Goal: Register for event/course

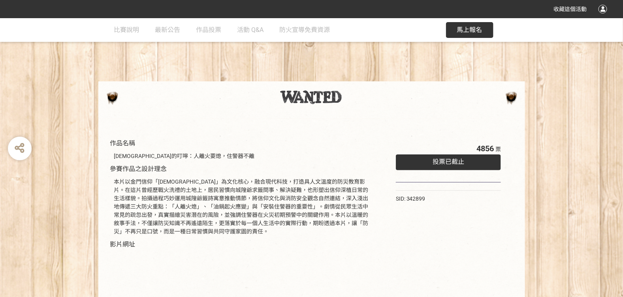
click at [459, 29] on span "馬上報名" at bounding box center [469, 30] width 25 height 8
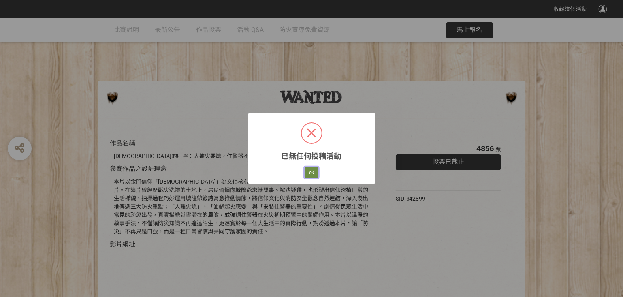
click at [310, 171] on button "OK" at bounding box center [311, 172] width 14 height 11
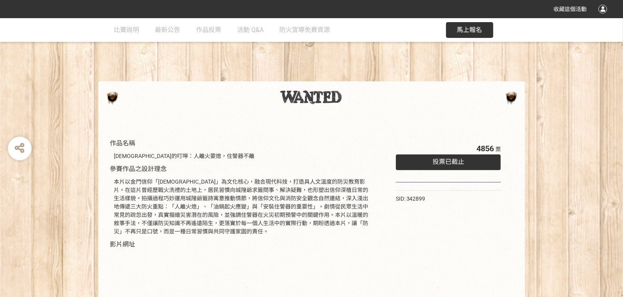
click at [425, 165] on div "投票已截止" at bounding box center [448, 162] width 105 height 16
click at [425, 163] on div "投票已截止" at bounding box center [448, 162] width 105 height 16
click at [462, 36] on button "馬上報名" at bounding box center [469, 30] width 47 height 16
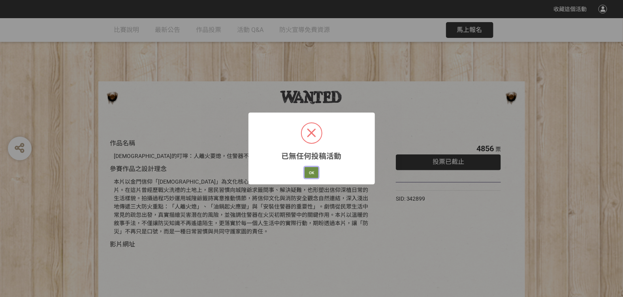
click at [306, 172] on button "OK" at bounding box center [311, 172] width 14 height 11
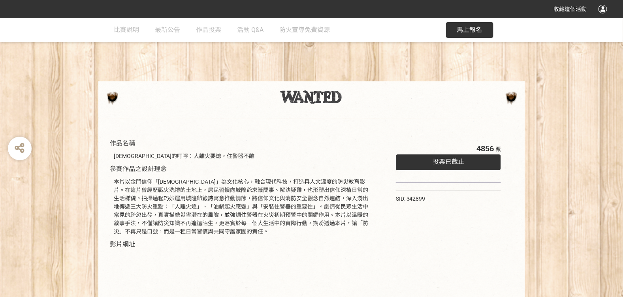
click at [468, 160] on div "投票已截止" at bounding box center [448, 162] width 105 height 16
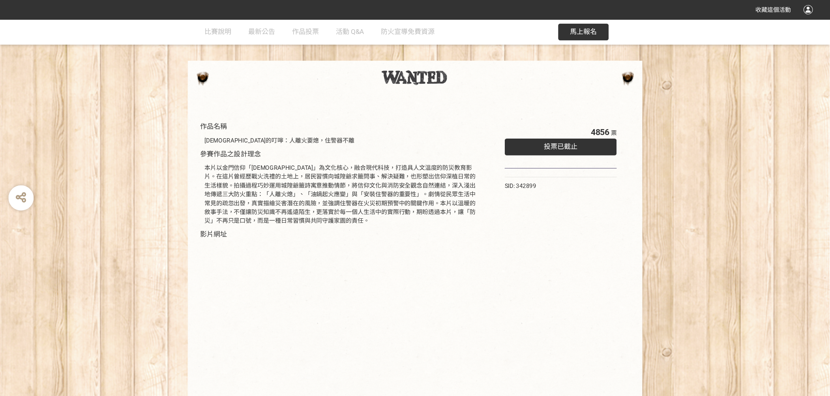
scroll to position [24, 0]
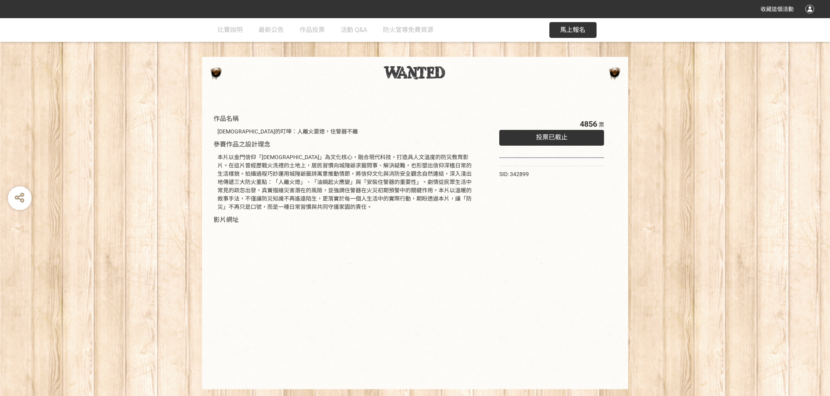
drag, startPoint x: 594, startPoint y: 0, endPoint x: 156, endPoint y: 150, distance: 463.4
click at [156, 150] on div "作品名稱 [DEMOGRAPHIC_DATA]的叮嚀：人離火要熄，住警器不離 參賽作品之設計理念 本片以金門信仰「[DEMOGRAPHIC_DATA]」為文化…" at bounding box center [415, 241] width 830 height 295
click at [622, 199] on div "作品名稱 [DEMOGRAPHIC_DATA]的叮嚀：人離火要熄，住警器不離 參賽作品之設計理念 本片以金門信仰「[DEMOGRAPHIC_DATA]」為文化…" at bounding box center [415, 241] width 830 height 295
click at [569, 28] on span "馬上報名" at bounding box center [573, 30] width 25 height 8
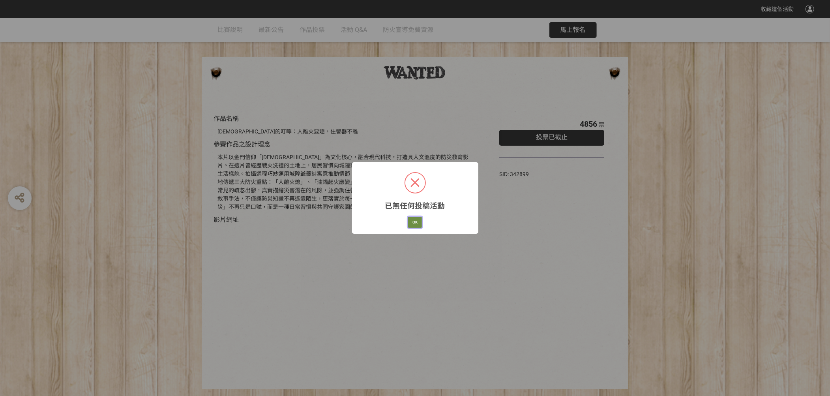
click at [420, 218] on button "OK" at bounding box center [415, 222] width 14 height 11
